Goal: Transaction & Acquisition: Purchase product/service

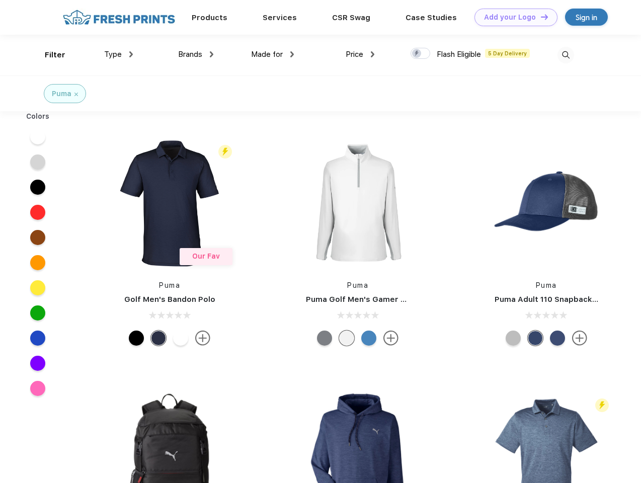
scroll to position [1, 0]
click at [512, 17] on link "Add your Logo Design Tool" at bounding box center [516, 18] width 83 height 18
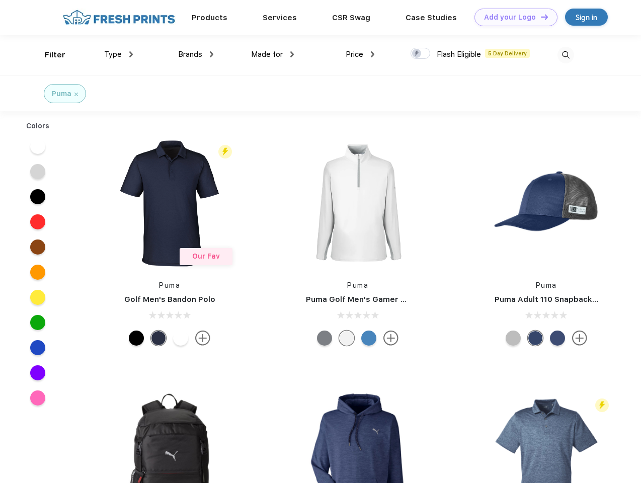
click at [0, 0] on div "Design Tool" at bounding box center [0, 0] width 0 height 0
click at [540, 17] on link "Add your Logo Design Tool" at bounding box center [516, 18] width 83 height 18
click at [48, 55] on div "Filter" at bounding box center [55, 55] width 21 height 12
click at [119, 54] on span "Type" at bounding box center [113, 54] width 18 height 9
click at [196, 54] on span "Brands" at bounding box center [190, 54] width 24 height 9
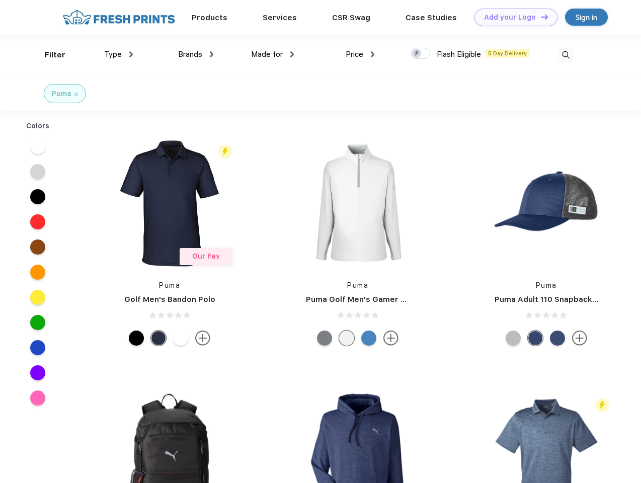
click at [273, 54] on span "Made for" at bounding box center [267, 54] width 32 height 9
click at [360, 54] on span "Price" at bounding box center [355, 54] width 18 height 9
click at [421, 54] on div at bounding box center [421, 53] width 20 height 11
click at [417, 54] on input "checkbox" at bounding box center [414, 50] width 7 height 7
click at [566, 55] on img at bounding box center [566, 55] width 17 height 17
